Goal: Task Accomplishment & Management: Manage account settings

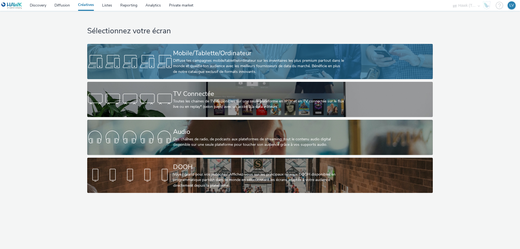
click at [169, 76] on link "Mobile/Tablette/Ordinateur Diffuse tes campagnes mobile/tablette/ordinateur sur…" at bounding box center [259, 61] width 345 height 35
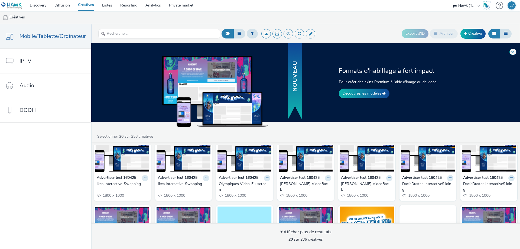
scroll to position [27, 0]
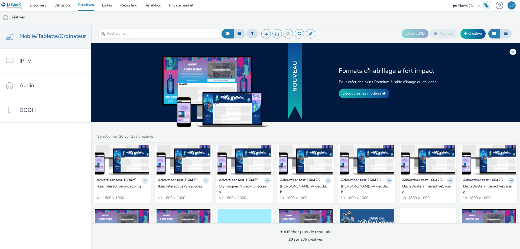
click at [441, 155] on img at bounding box center [428, 148] width 54 height 53
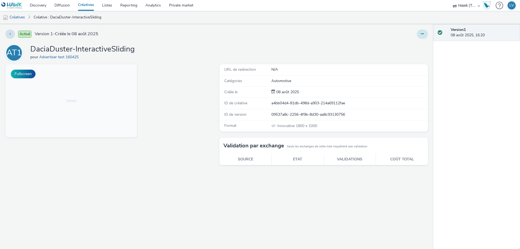
click at [426, 34] on button at bounding box center [422, 34] width 11 height 9
click at [411, 44] on link "Modifier" at bounding box center [407, 45] width 41 height 11
click at [18, 16] on link "Créatives" at bounding box center [14, 17] width 28 height 13
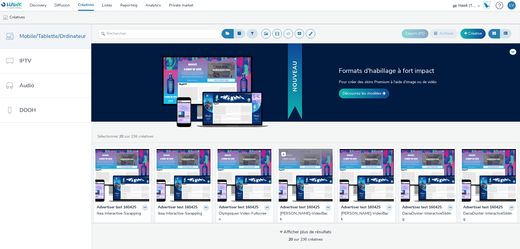
click at [298, 184] on img at bounding box center [306, 175] width 54 height 53
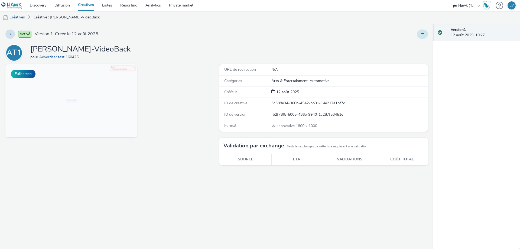
click at [423, 32] on icon at bounding box center [422, 34] width 3 height 4
click at [409, 42] on link "Modifier" at bounding box center [407, 45] width 41 height 11
click at [83, 4] on link "Créatives" at bounding box center [86, 5] width 24 height 11
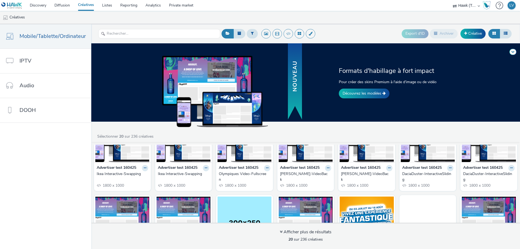
scroll to position [27, 0]
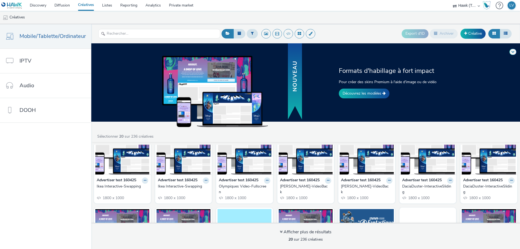
click at [138, 171] on img at bounding box center [122, 148] width 54 height 53
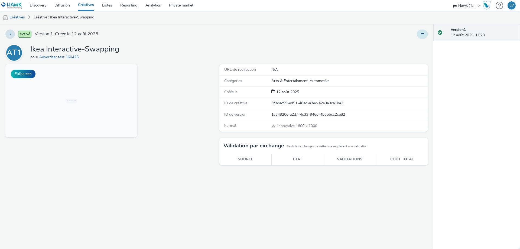
click at [423, 36] on button at bounding box center [422, 34] width 11 height 9
click at [412, 46] on link "Modifier" at bounding box center [407, 45] width 41 height 11
